Goal: Check status: Check status

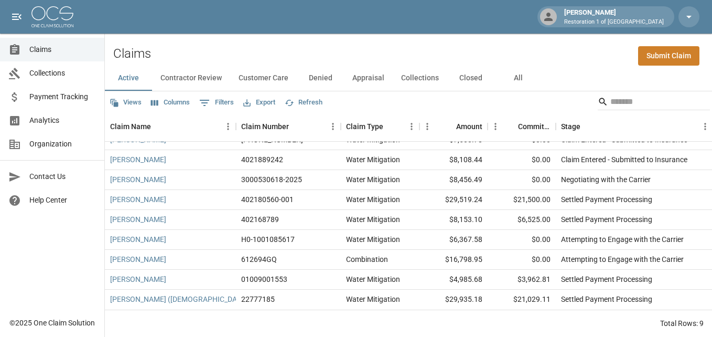
scroll to position [19, 0]
click at [515, 77] on button "All" at bounding box center [518, 78] width 47 height 25
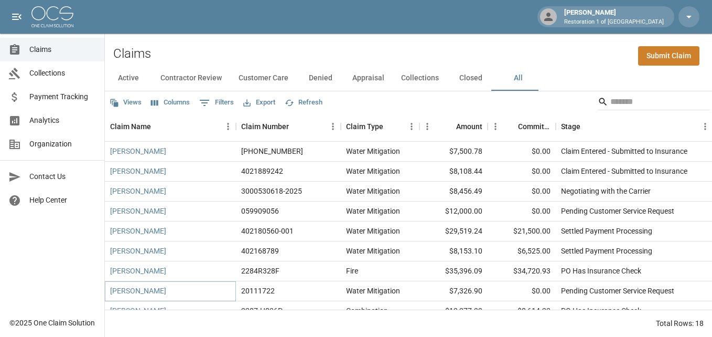
click at [126, 287] on link "[PERSON_NAME]" at bounding box center [138, 290] width 56 height 10
